Goal: Transaction & Acquisition: Download file/media

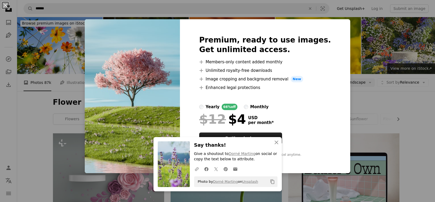
scroll to position [374, 0]
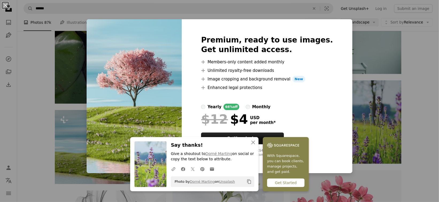
click at [24, 69] on div "An X shape Premium, ready to use images. Get unlimited access. A plus sign Memb…" at bounding box center [219, 101] width 439 height 202
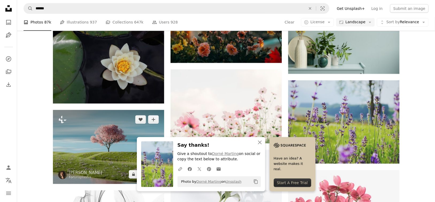
scroll to position [347, 0]
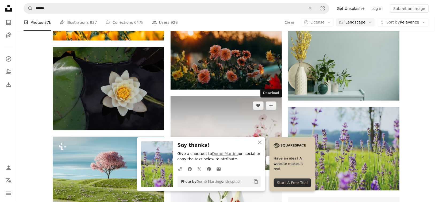
click at [274, 156] on link "Arrow pointing down" at bounding box center [271, 160] width 11 height 9
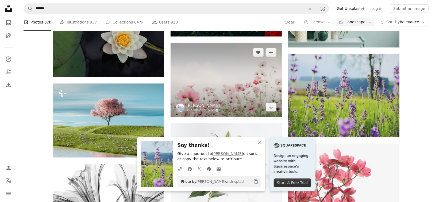
scroll to position [454, 0]
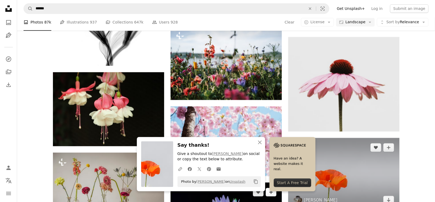
scroll to position [561, 0]
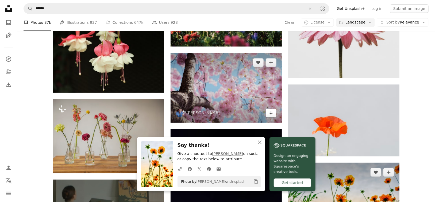
scroll to position [695, 0]
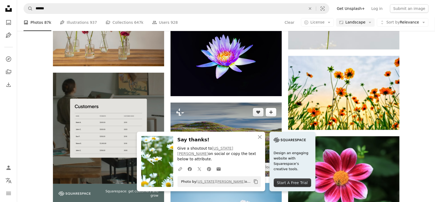
scroll to position [721, 0]
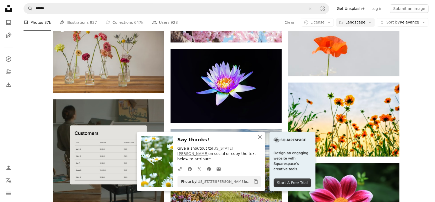
click at [263, 140] on icon "An X shape" at bounding box center [260, 137] width 6 height 6
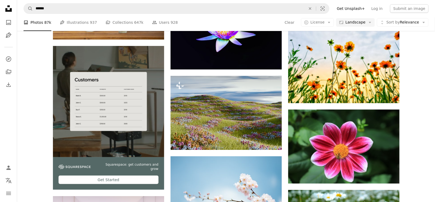
scroll to position [802, 0]
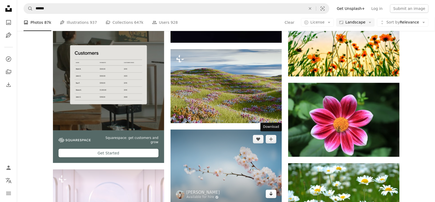
click at [270, 191] on icon "Arrow pointing down" at bounding box center [271, 194] width 4 height 6
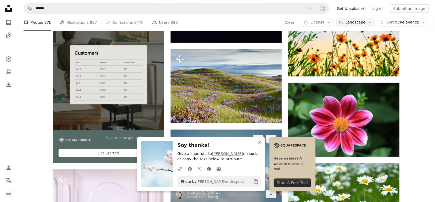
scroll to position [855, 0]
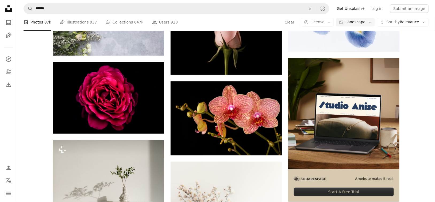
scroll to position [1416, 0]
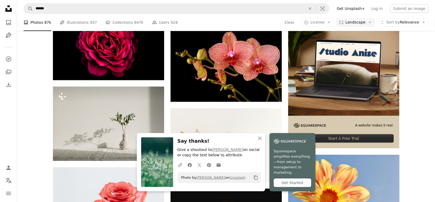
scroll to position [1496, 0]
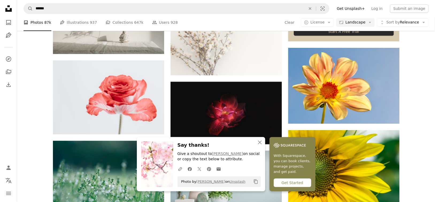
scroll to position [1603, 0]
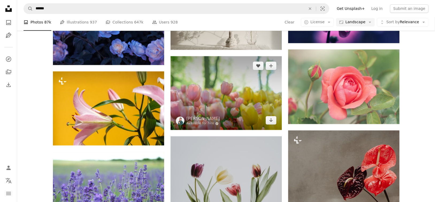
scroll to position [2057, 0]
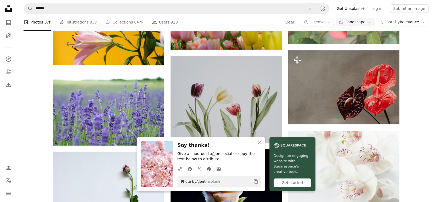
scroll to position [2164, 0]
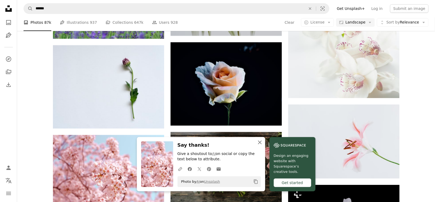
click at [265, 143] on button "An X shape Close" at bounding box center [259, 142] width 11 height 11
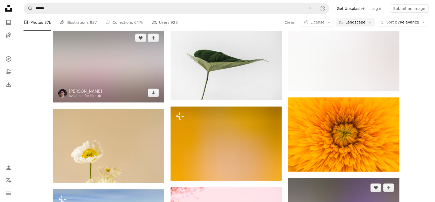
scroll to position [2619, 0]
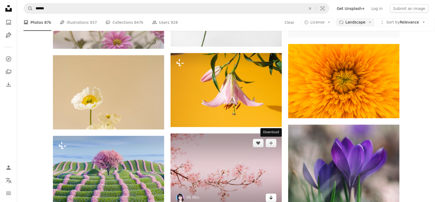
click at [273, 194] on link "Arrow pointing down" at bounding box center [271, 198] width 11 height 9
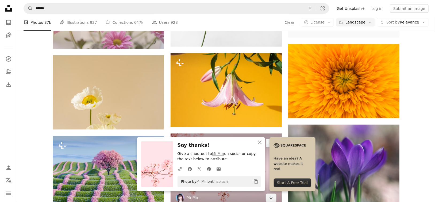
scroll to position [2645, 0]
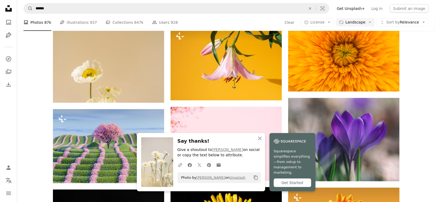
scroll to position [2672, 0]
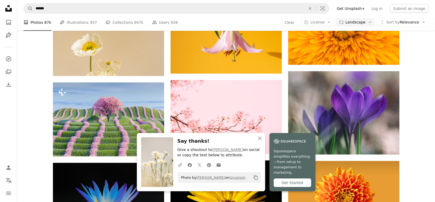
click at [263, 142] on icon "An X shape" at bounding box center [260, 138] width 6 height 6
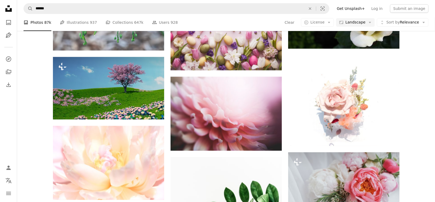
scroll to position [3046, 0]
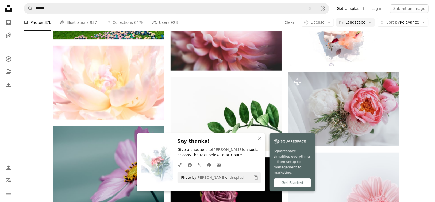
scroll to position [3153, 0]
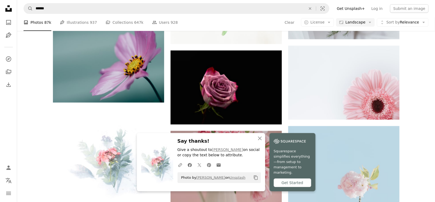
scroll to position [3233, 0]
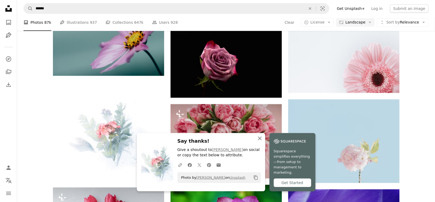
click at [263, 142] on icon "An X shape" at bounding box center [260, 138] width 6 height 6
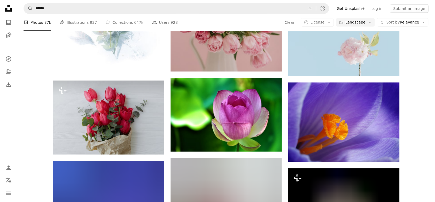
scroll to position [3367, 0]
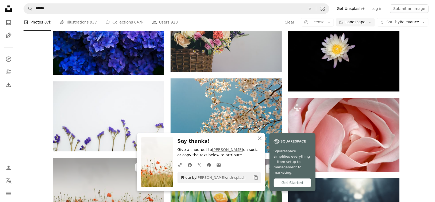
scroll to position [3554, 0]
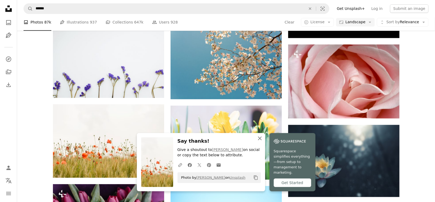
click at [263, 142] on icon "An X shape" at bounding box center [260, 138] width 6 height 6
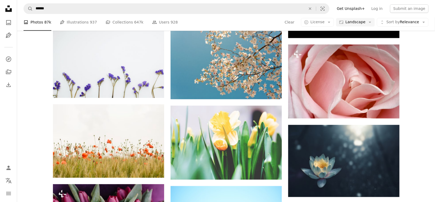
scroll to position [3607, 0]
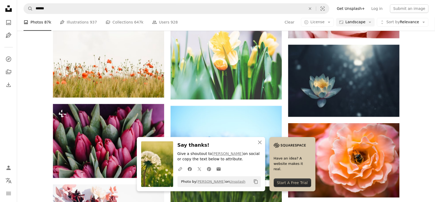
scroll to position [3661, 0]
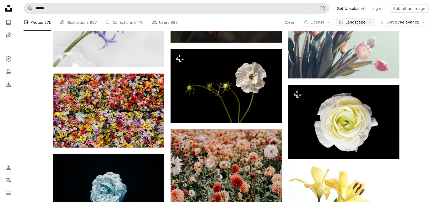
scroll to position [4222, 0]
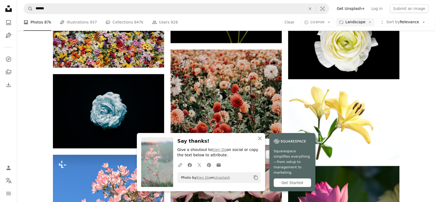
scroll to position [4275, 0]
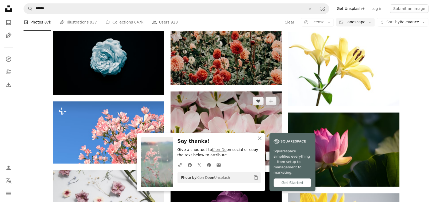
scroll to position [4329, 0]
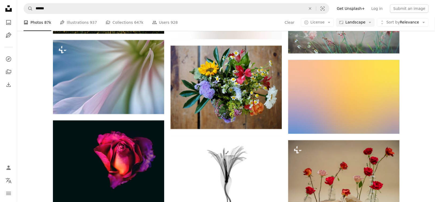
scroll to position [4729, 0]
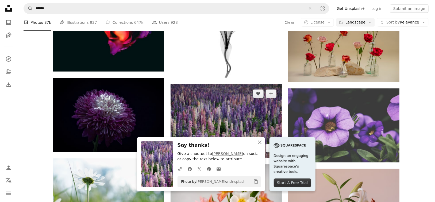
scroll to position [4836, 0]
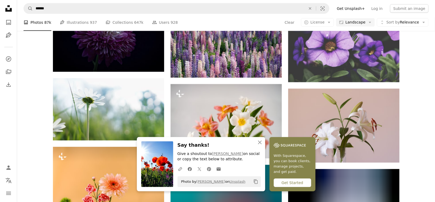
scroll to position [4916, 0]
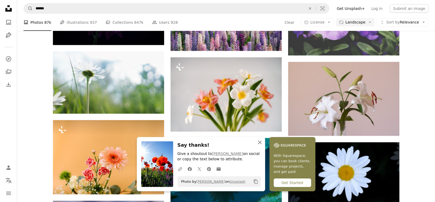
click at [262, 143] on icon "button" at bounding box center [260, 143] width 4 height 4
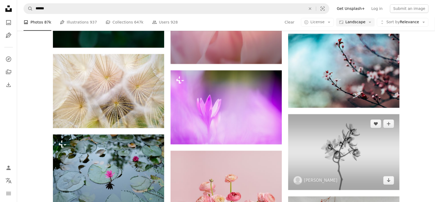
scroll to position [5905, 0]
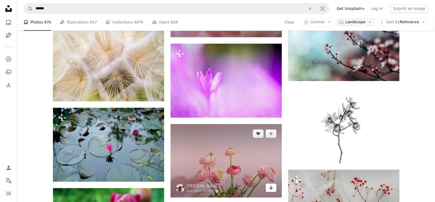
click at [272, 184] on icon "Arrow pointing down" at bounding box center [271, 187] width 4 height 6
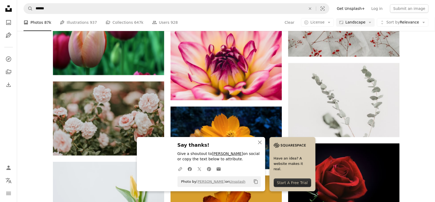
scroll to position [6145, 0]
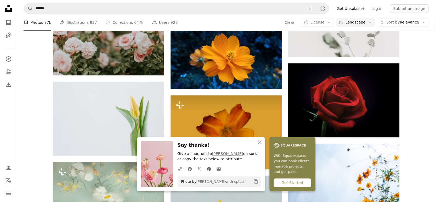
scroll to position [6199, 0]
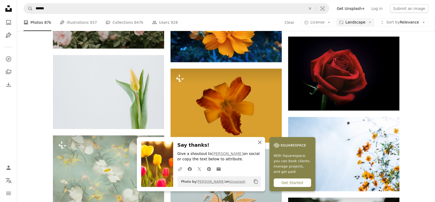
click at [265, 147] on button "An X shape Close" at bounding box center [259, 142] width 11 height 11
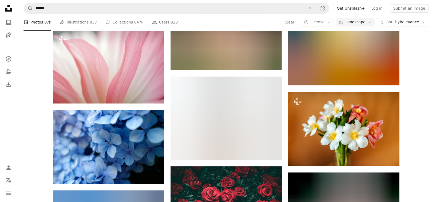
scroll to position [6573, 0]
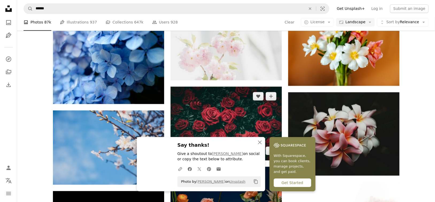
scroll to position [6680, 0]
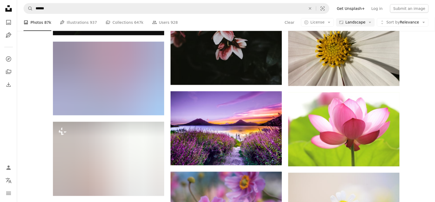
scroll to position [7214, 0]
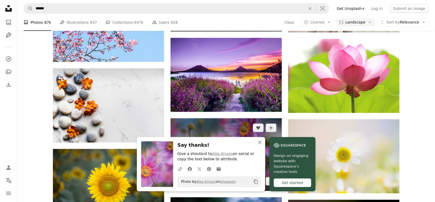
scroll to position [7268, 0]
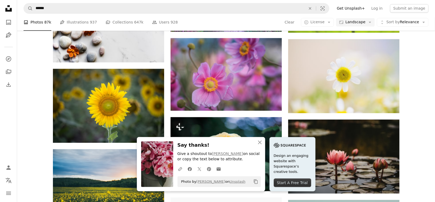
scroll to position [7401, 0]
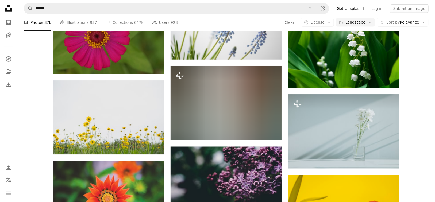
scroll to position [7989, 0]
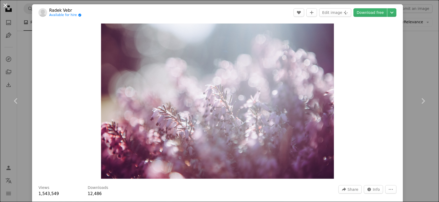
click at [3, 9] on button "An X shape" at bounding box center [5, 5] width 6 height 6
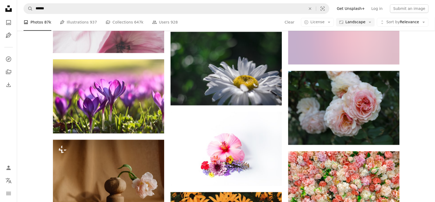
scroll to position [9031, 0]
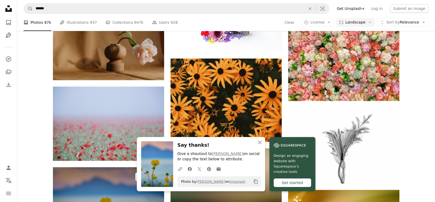
scroll to position [9191, 0]
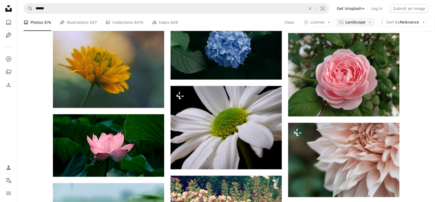
scroll to position [10207, 0]
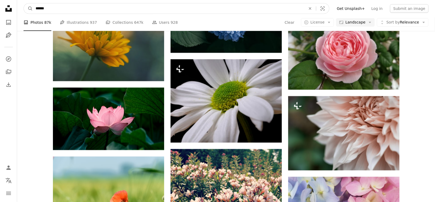
click at [81, 11] on input "******" at bounding box center [168, 8] width 271 height 10
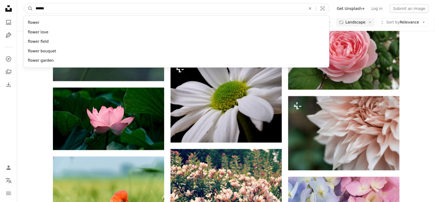
drag, startPoint x: 78, startPoint y: 9, endPoint x: 19, endPoint y: 12, distance: 59.4
click at [19, 12] on nav "A magnifying glass ****** flower flower love flower field flower bouquet flower…" at bounding box center [226, 8] width 418 height 17
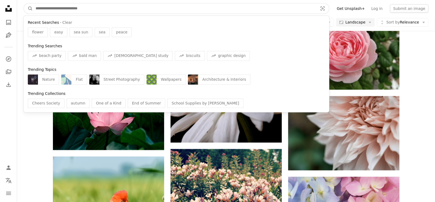
click at [24, 3] on button "A magnifying glass" at bounding box center [28, 8] width 9 height 10
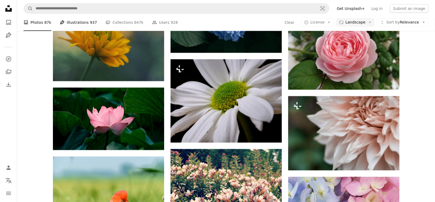
click at [80, 23] on link "Pen Tool Illustrations 937" at bounding box center [78, 22] width 37 height 17
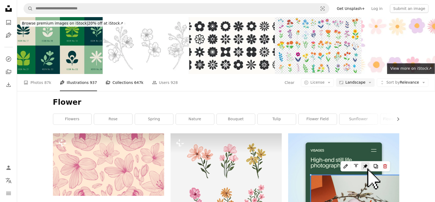
click at [112, 74] on link "A stack of folders Collections 647k" at bounding box center [125, 82] width 38 height 17
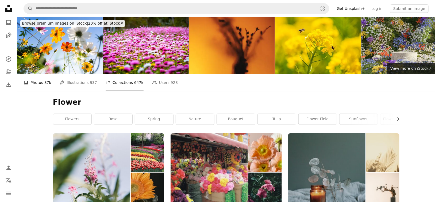
click at [39, 74] on link "A photo Photos 87k" at bounding box center [38, 82] width 28 height 17
click at [42, 74] on li "A photo Photos 87k" at bounding box center [38, 82] width 28 height 17
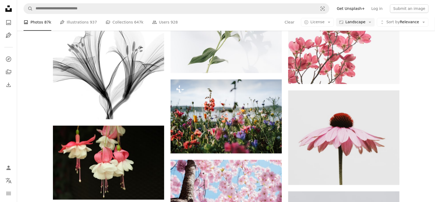
scroll to position [721, 0]
